Goal: Task Accomplishment & Management: Manage account settings

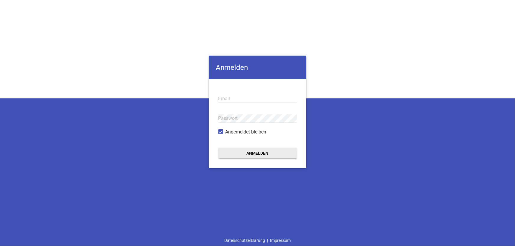
type input "[EMAIL_ADDRESS][DOMAIN_NAME]"
click at [266, 149] on button "Anmelden" at bounding box center [257, 153] width 79 height 11
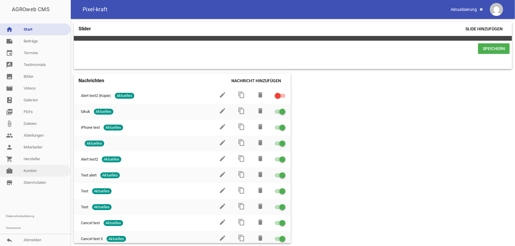
click at [34, 171] on link "work [PERSON_NAME]" at bounding box center [35, 171] width 71 height 12
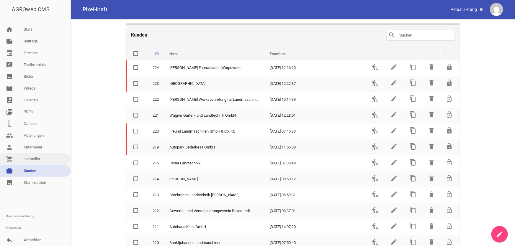
click at [35, 159] on link "shopping_cart Hersteller" at bounding box center [35, 159] width 71 height 12
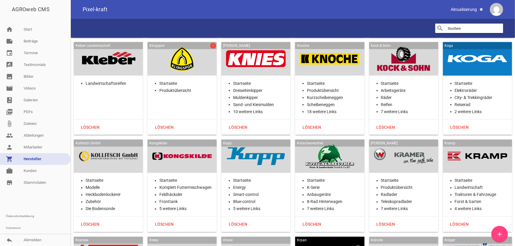
scroll to position [7240, 0]
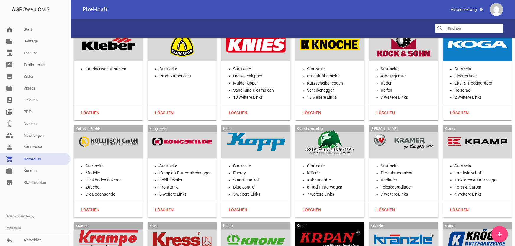
click at [113, 197] on div at bounding box center [109, 240] width 60 height 24
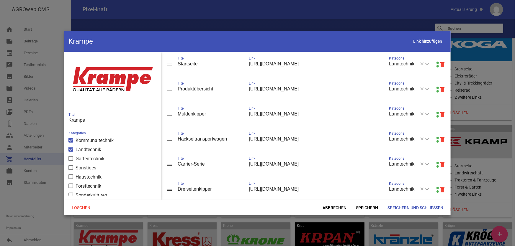
click at [429, 88] on link at bounding box center [438, 88] width 2 height 2
drag, startPoint x: 171, startPoint y: 191, endPoint x: 174, endPoint y: 147, distance: 43.8
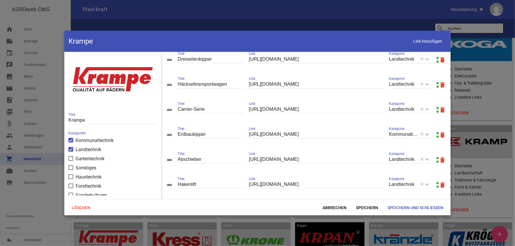
scroll to position [80, 0]
drag, startPoint x: 166, startPoint y: 159, endPoint x: 171, endPoint y: 87, distance: 72.2
click at [356, 197] on span "Speichern" at bounding box center [367, 208] width 32 height 11
drag, startPoint x: 170, startPoint y: 163, endPoint x: 174, endPoint y: 139, distance: 24.3
drag, startPoint x: 169, startPoint y: 186, endPoint x: 171, endPoint y: 167, distance: 18.8
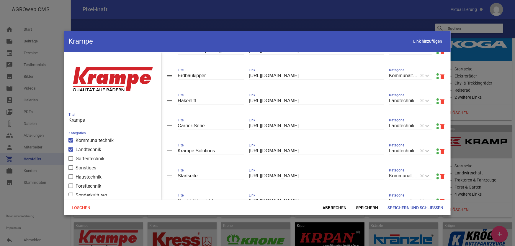
scroll to position [161, 0]
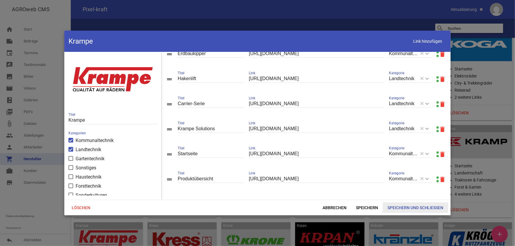
click at [410, 197] on span "Speichern und Schließen" at bounding box center [416, 208] width 66 height 11
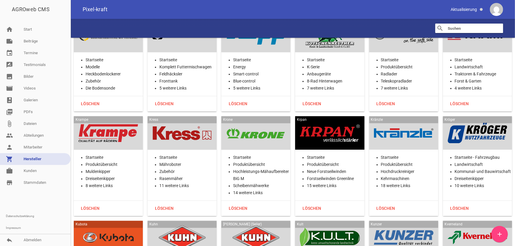
scroll to position [7348, 0]
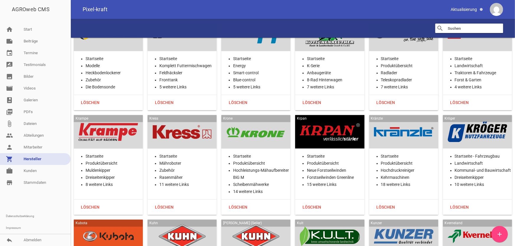
click at [192, 120] on div at bounding box center [182, 132] width 60 height 24
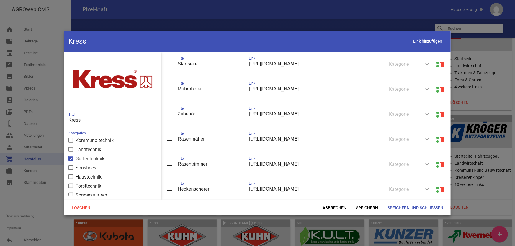
click at [429, 62] on link at bounding box center [438, 63] width 2 height 2
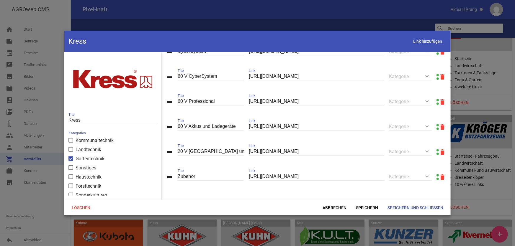
scroll to position [242, 0]
click at [429, 175] on div "drag_handle Zubehör Titel [URL][DOMAIN_NAME] Link keyboard_arrow_down Kategorie…" at bounding box center [306, 177] width 290 height 25
click at [429, 175] on link at bounding box center [438, 175] width 2 height 2
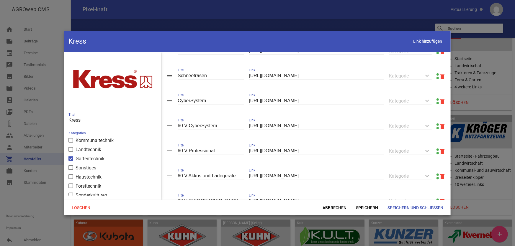
scroll to position [189, 0]
drag, startPoint x: 314, startPoint y: 104, endPoint x: 207, endPoint y: 99, distance: 107.8
click at [207, 99] on div "drag_handle CyberSystem Titel [URL][DOMAIN_NAME] Link keyboard_arrow_down Kateg…" at bounding box center [306, 101] width 290 height 25
paste input "8-minuten-schnellste-akkuladung/"
type input "[URL][DOMAIN_NAME]"
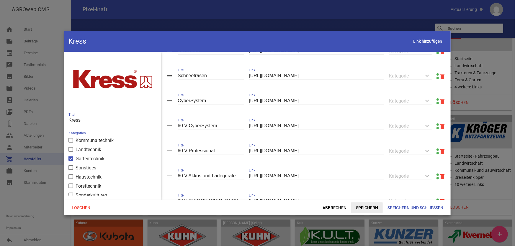
click at [365, 197] on span "Speichern" at bounding box center [367, 208] width 32 height 11
drag, startPoint x: 331, startPoint y: 129, endPoint x: 188, endPoint y: 127, distance: 142.6
click at [188, 127] on div "drag_handle 60 V CyberSystem Titel [URL][DOMAIN_NAME] Link keyboard_arrow_down …" at bounding box center [306, 126] width 290 height 25
paste input "60-v-kommerziell/"
type input "[URL][DOMAIN_NAME]"
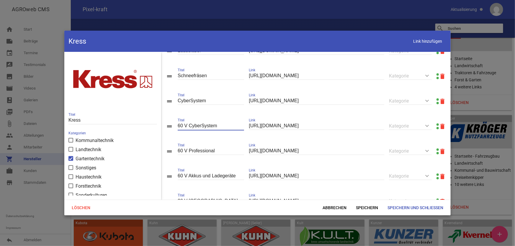
drag, startPoint x: 190, startPoint y: 128, endPoint x: 319, endPoint y: 127, distance: 129.6
click at [315, 128] on div "drag_handle 60 V CyberSystem Titel [URL][DOMAIN_NAME] Link keyboard_arrow_down …" at bounding box center [306, 126] width 290 height 25
type input "60 V Komerziell"
click at [358, 197] on span "Speichern" at bounding box center [367, 208] width 32 height 11
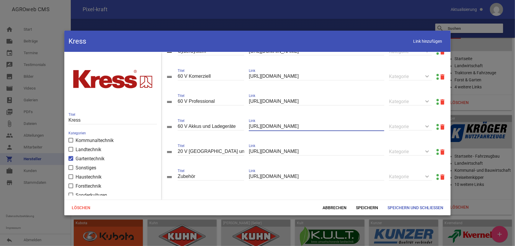
drag, startPoint x: 318, startPoint y: 127, endPoint x: 224, endPoint y: 127, distance: 93.6
click at [224, 127] on div "drag_handle 60 V Akkus und Ladegeräte Titel [URL][DOMAIN_NAME] Link keyboard_ar…" at bounding box center [306, 127] width 290 height 25
paste input "20-v-60-v-batterien-und-ladegeraete/60-v-batterien-und-ladegeraete/"
type input "[URL][DOMAIN_NAME]"
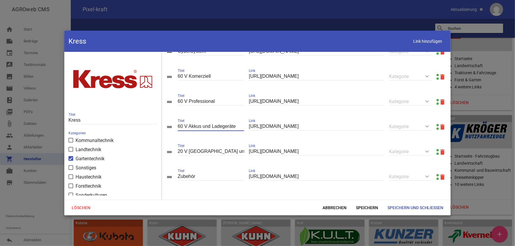
scroll to position [0, 0]
drag, startPoint x: 202, startPoint y: 127, endPoint x: 189, endPoint y: 129, distance: 13.1
click at [189, 129] on input "60 V Akkus und Ladegeräte" at bounding box center [211, 127] width 66 height 8
type input "60 V Batterien und Ladegeräte"
click at [364, 197] on span "Speichern" at bounding box center [367, 208] width 32 height 11
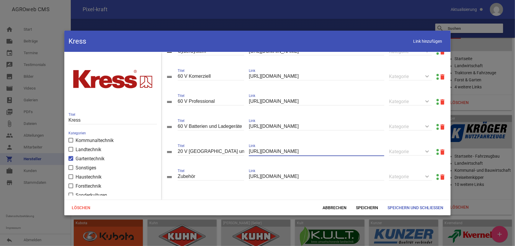
drag, startPoint x: 313, startPoint y: 151, endPoint x: 211, endPoint y: 156, distance: 102.2
click at [211, 156] on div "drag_handle 20 V Akkus und Ladegeräte Titel [URL][DOMAIN_NAME] Link keyboard_ar…" at bounding box center [306, 152] width 290 height 25
paste input "20-v-60-v-batterien-und-ladegeraete/20-v-batterien-und-ladegeraete/"
type input "[URL][DOMAIN_NAME]"
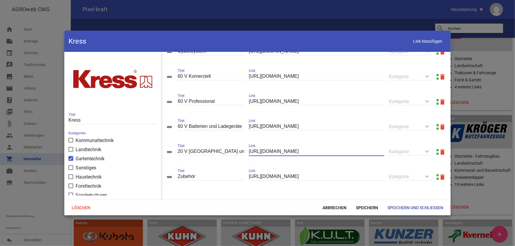
scroll to position [0, 0]
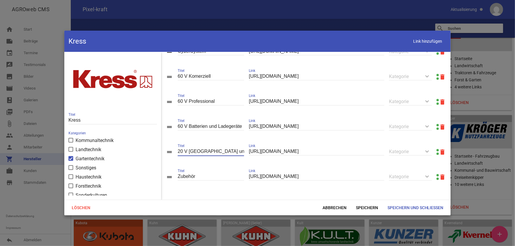
drag, startPoint x: 200, startPoint y: 149, endPoint x: 192, endPoint y: 150, distance: 7.7
click at [192, 150] on input "20 V [GEOGRAPHIC_DATA] und Ladegeräte" at bounding box center [211, 152] width 66 height 8
drag, startPoint x: 203, startPoint y: 151, endPoint x: 189, endPoint y: 149, distance: 14.0
click at [189, 149] on input "20 V [GEOGRAPHIC_DATA] und Ladegeräte" at bounding box center [211, 152] width 66 height 8
type input "20 V Batterien und Ladegeräte"
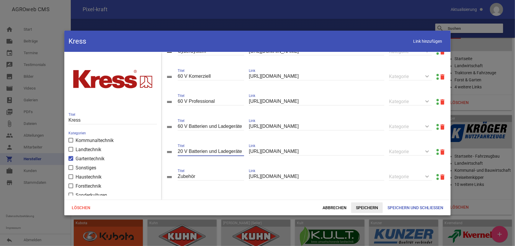
click at [371, 197] on span "Speichern" at bounding box center [367, 208] width 32 height 11
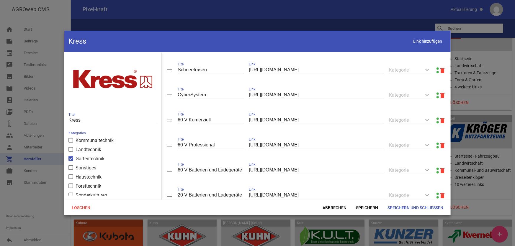
scroll to position [162, 0]
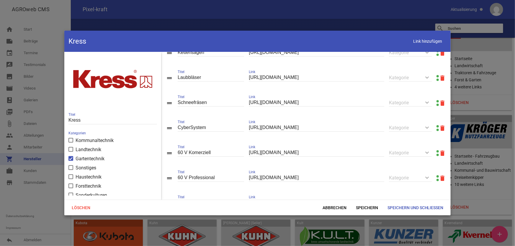
click at [311, 131] on input "[URL][DOMAIN_NAME]" at bounding box center [316, 128] width 135 height 8
paste input "cybersystem"
type input "[URL][DOMAIN_NAME]"
click at [371, 197] on span "Speichern" at bounding box center [367, 208] width 32 height 11
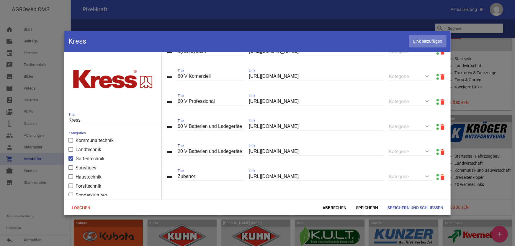
click at [419, 39] on span "Link hinzufügen" at bounding box center [427, 41] width 37 height 12
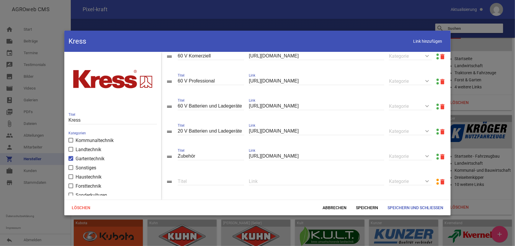
scroll to position [268, 0]
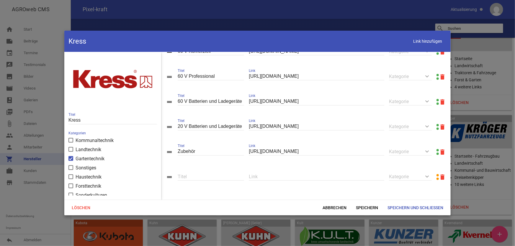
click at [274, 179] on input "text" at bounding box center [316, 177] width 135 height 8
paste input "[URL][DOMAIN_NAME]"
type input "[URL][DOMAIN_NAME]"
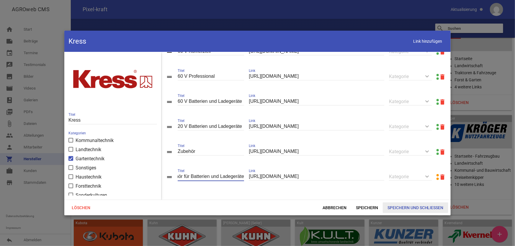
type input "Zubehör für Batterien und Ladegeräte"
click at [425, 197] on span "Speichern und Schließen" at bounding box center [416, 208] width 66 height 11
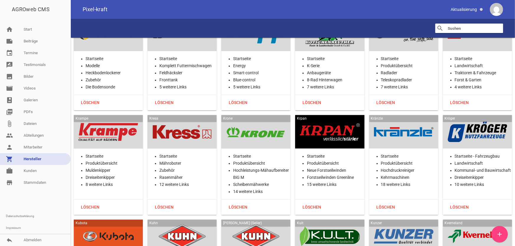
scroll to position [7402, 0]
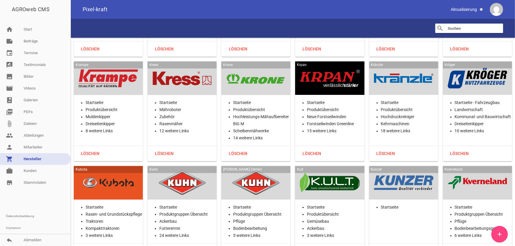
click at [180, 66] on div at bounding box center [182, 78] width 60 height 24
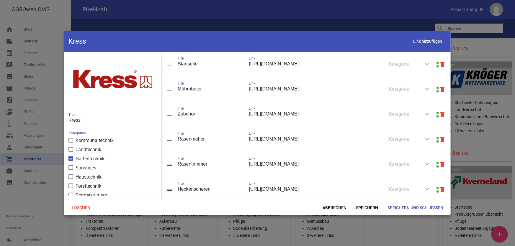
click at [429, 63] on link at bounding box center [438, 63] width 2 height 2
click at [341, 197] on span "Abbrechen" at bounding box center [334, 208] width 33 height 11
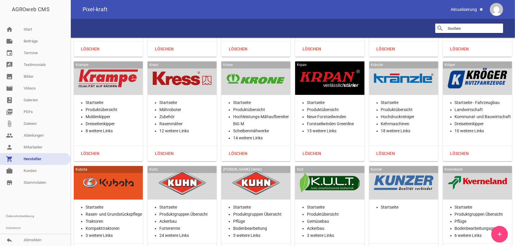
click at [239, 65] on div "Krone" at bounding box center [255, 79] width 69 height 34
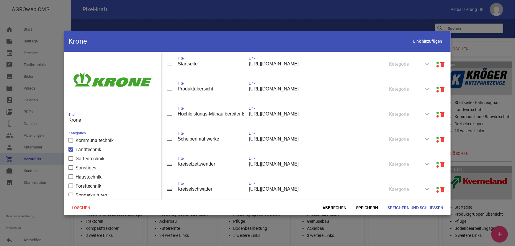
click at [429, 87] on link at bounding box center [438, 88] width 2 height 2
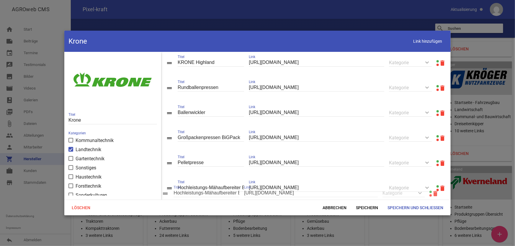
scroll to position [130, 0]
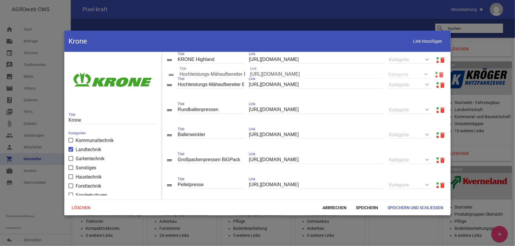
drag, startPoint x: 169, startPoint y: 115, endPoint x: 171, endPoint y: 75, distance: 40.5
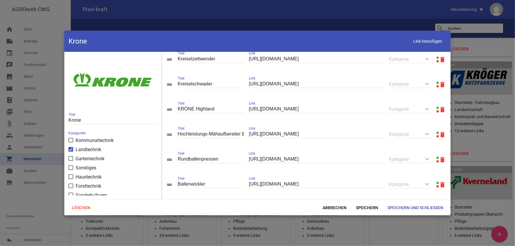
scroll to position [107, 0]
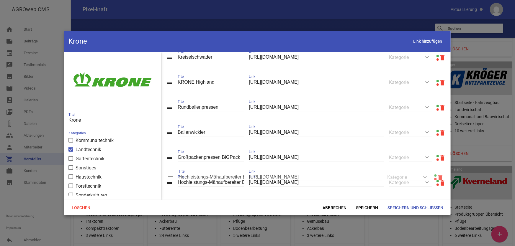
drag, startPoint x: 171, startPoint y: 111, endPoint x: 173, endPoint y: 178, distance: 67.3
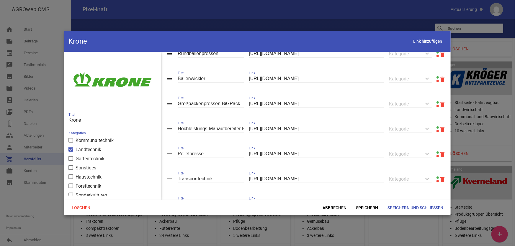
scroll to position [188, 0]
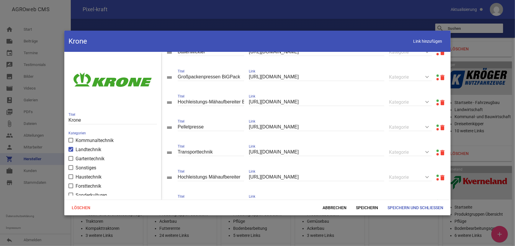
click at [171, 105] on icon "drag_handle" at bounding box center [169, 102] width 7 height 7
click at [207, 106] on input "Hochleistungs-Mähaufbereiter BiG M" at bounding box center [211, 102] width 66 height 8
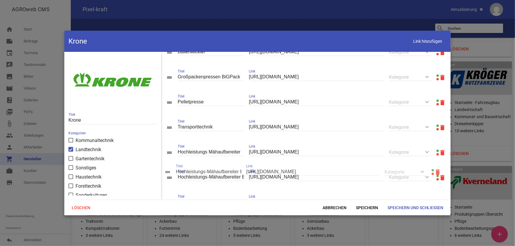
drag, startPoint x: 169, startPoint y: 106, endPoint x: 168, endPoint y: 173, distance: 67.3
click at [222, 177] on input "Hochleistungs-Mähaufbereiter BiG M" at bounding box center [211, 178] width 66 height 8
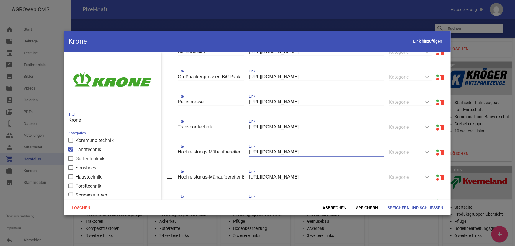
click at [312, 154] on input "[URL][DOMAIN_NAME]" at bounding box center [316, 152] width 135 height 8
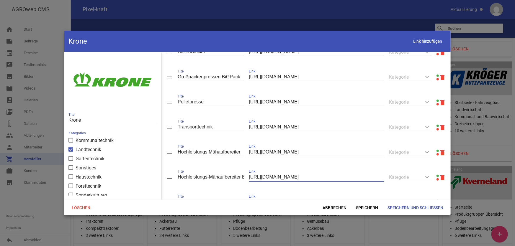
click at [331, 179] on input "[URL][DOMAIN_NAME]" at bounding box center [316, 178] width 135 height 8
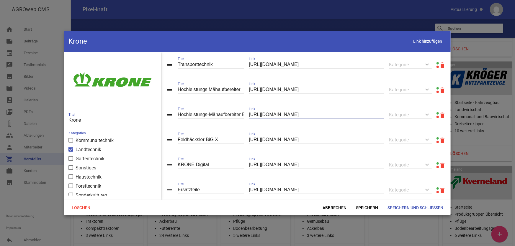
scroll to position [295, 0]
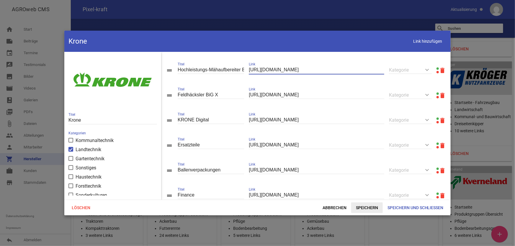
click at [365, 197] on span "Speichern" at bounding box center [367, 208] width 32 height 11
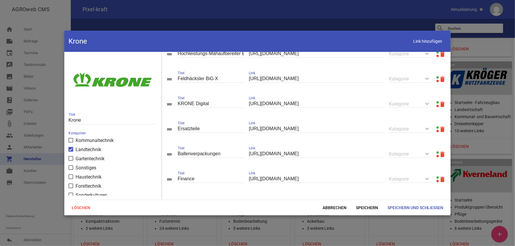
scroll to position [319, 0]
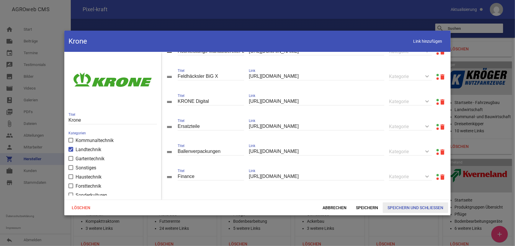
click at [412, 197] on span "Speichern und Schließen" at bounding box center [416, 208] width 66 height 11
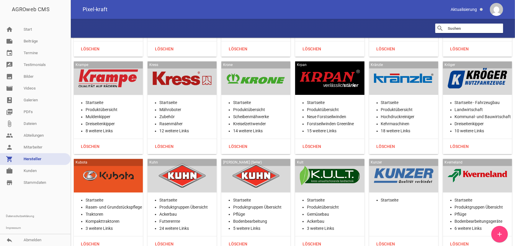
click at [334, 66] on div at bounding box center [330, 78] width 60 height 24
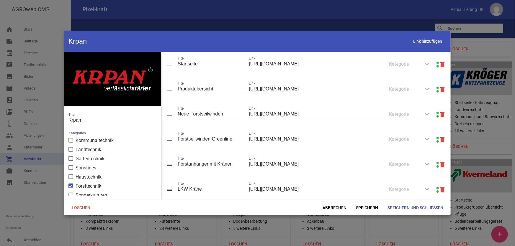
click at [429, 87] on link at bounding box center [438, 88] width 2 height 2
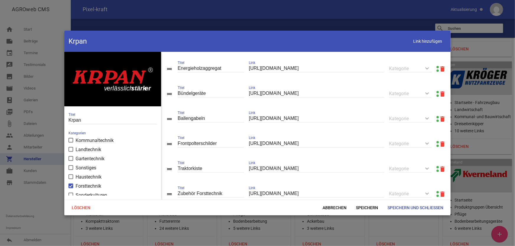
scroll to position [344, 0]
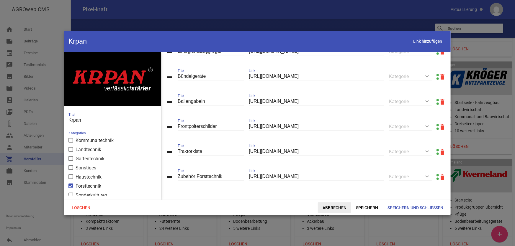
click at [334, 197] on span "Abbrechen" at bounding box center [334, 208] width 33 height 11
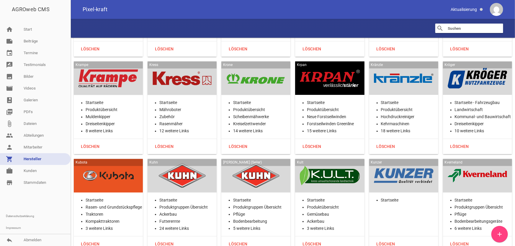
click at [420, 66] on div at bounding box center [404, 78] width 60 height 24
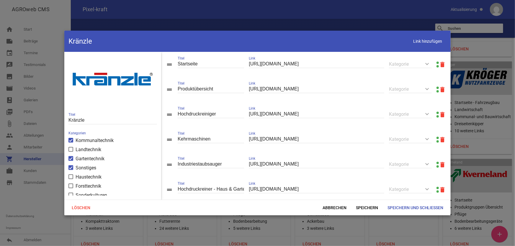
click at [429, 87] on link at bounding box center [438, 88] width 2 height 2
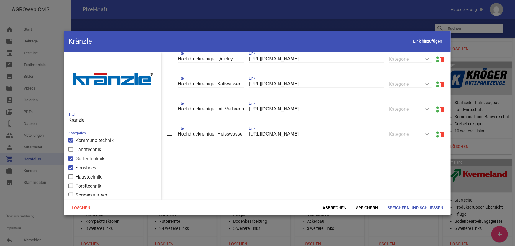
scroll to position [462, 0]
click at [230, 108] on input "Hochdruckreiniger mit Verbrennungsmotor" at bounding box center [211, 109] width 66 height 8
click at [336, 197] on span "Abbrechen" at bounding box center [334, 208] width 33 height 11
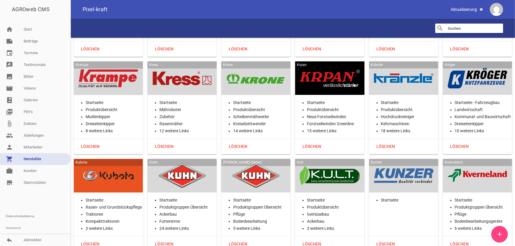
click at [429, 66] on div at bounding box center [478, 78] width 60 height 24
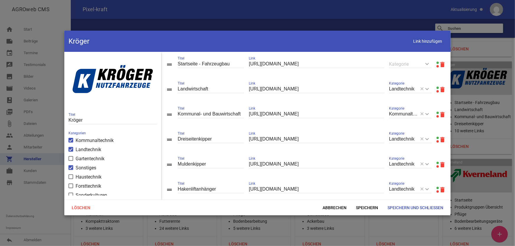
click at [429, 63] on link at bounding box center [438, 63] width 2 height 2
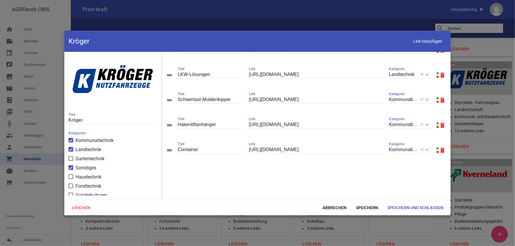
scroll to position [241, 0]
click at [336, 197] on span "Abbrechen" at bounding box center [334, 208] width 33 height 11
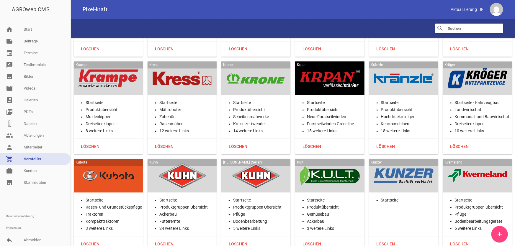
click at [328, 66] on div at bounding box center [330, 78] width 60 height 24
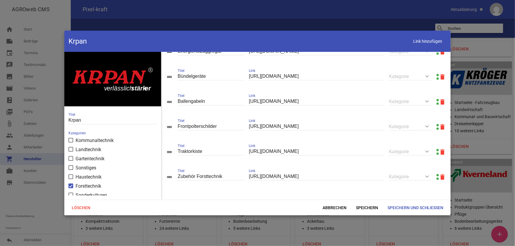
scroll to position [344, 0]
click at [429, 175] on link at bounding box center [438, 175] width 2 height 2
